Goal: Task Accomplishment & Management: Use online tool/utility

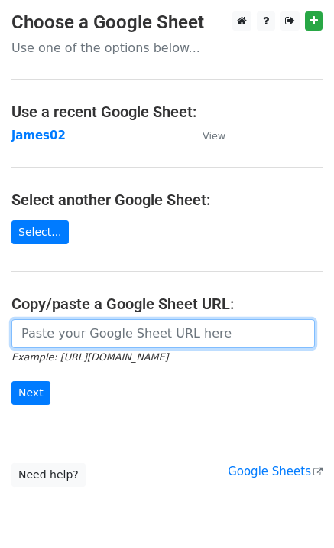
click at [34, 342] on input "url" at bounding box center [163, 333] width 304 height 29
click at [46, 336] on input "url" at bounding box center [163, 333] width 304 height 29
paste input "https://docs.google.com/spreadsheets/d/1oq76VrKvAl-Dm37zXbBhGN8tZ0gl_jLZkrr8VNg…"
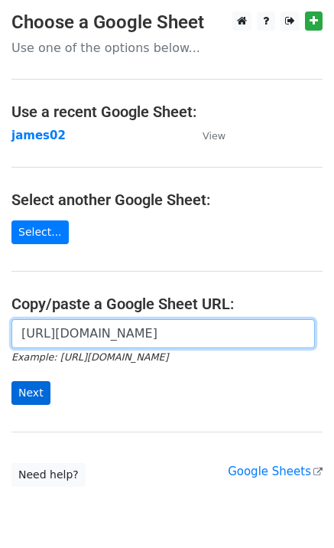
type input "https://docs.google.com/spreadsheets/d/1oq76VrKvAl-Dm37zXbBhGN8tZ0gl_jLZkrr8VNg…"
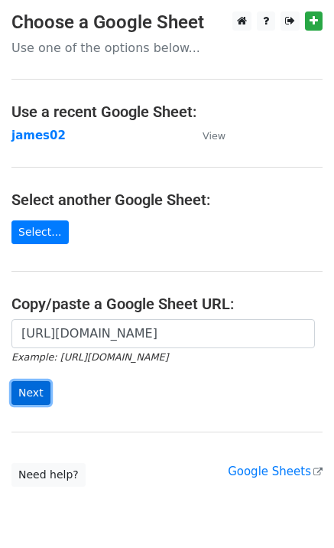
scroll to position [0, 0]
click at [31, 392] on input "Next" at bounding box center [30, 393] width 39 height 24
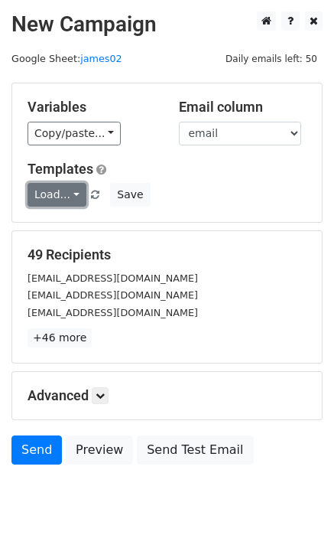
click at [57, 203] on link "Load..." at bounding box center [57, 195] width 59 height 24
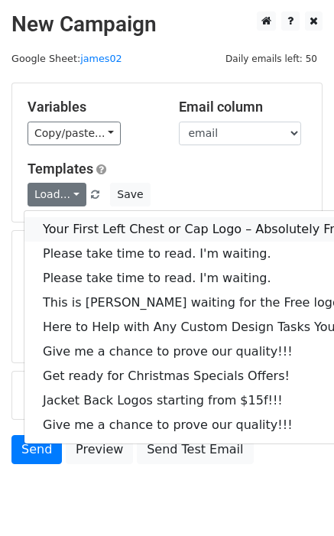
click at [65, 239] on link "Your First Left Chest or Cap Logo – Absolutely Free" at bounding box center [206, 229] width 365 height 24
